Goal: Navigation & Orientation: Find specific page/section

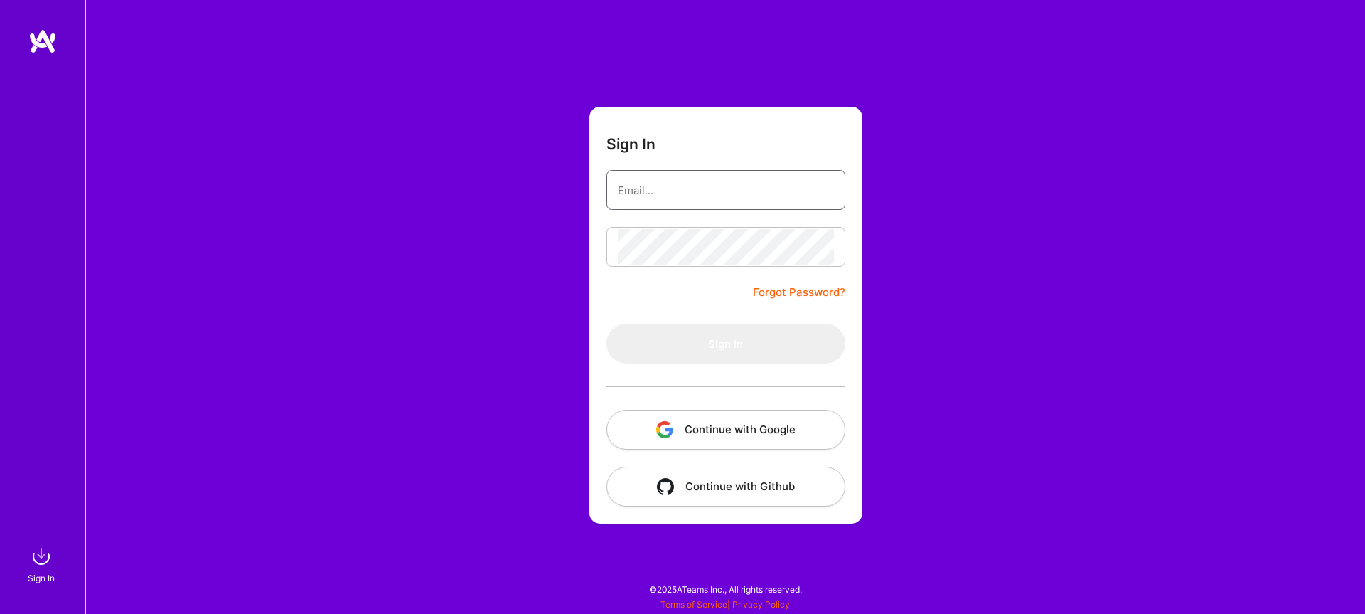
type input "[EMAIL_ADDRESS][DOMAIN_NAME]"
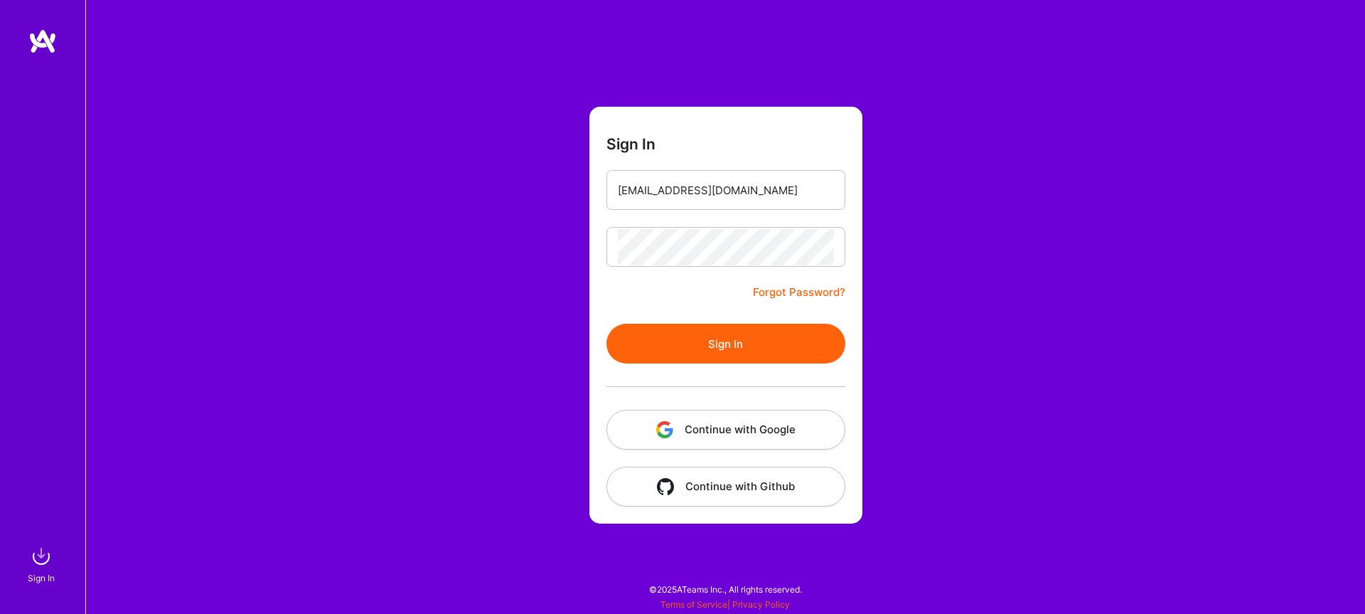
click at [718, 349] on button "Sign In" at bounding box center [725, 343] width 239 height 40
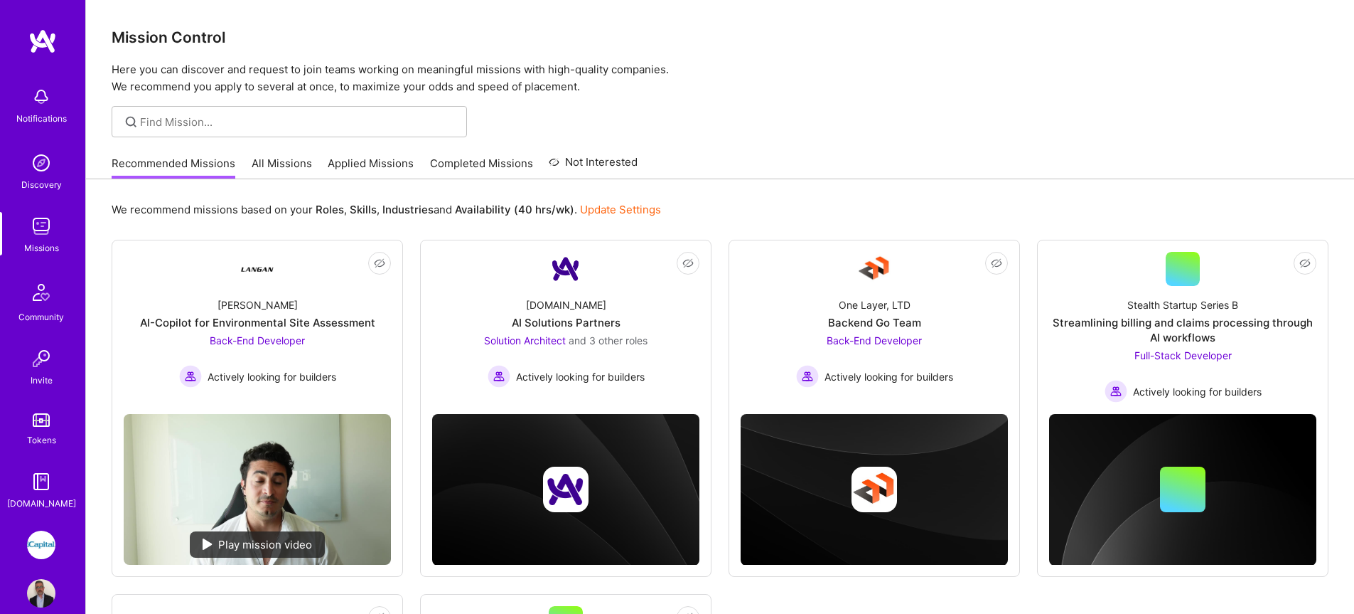
click at [257, 166] on link "All Missions" at bounding box center [282, 167] width 60 height 23
